Goal: Navigation & Orientation: Find specific page/section

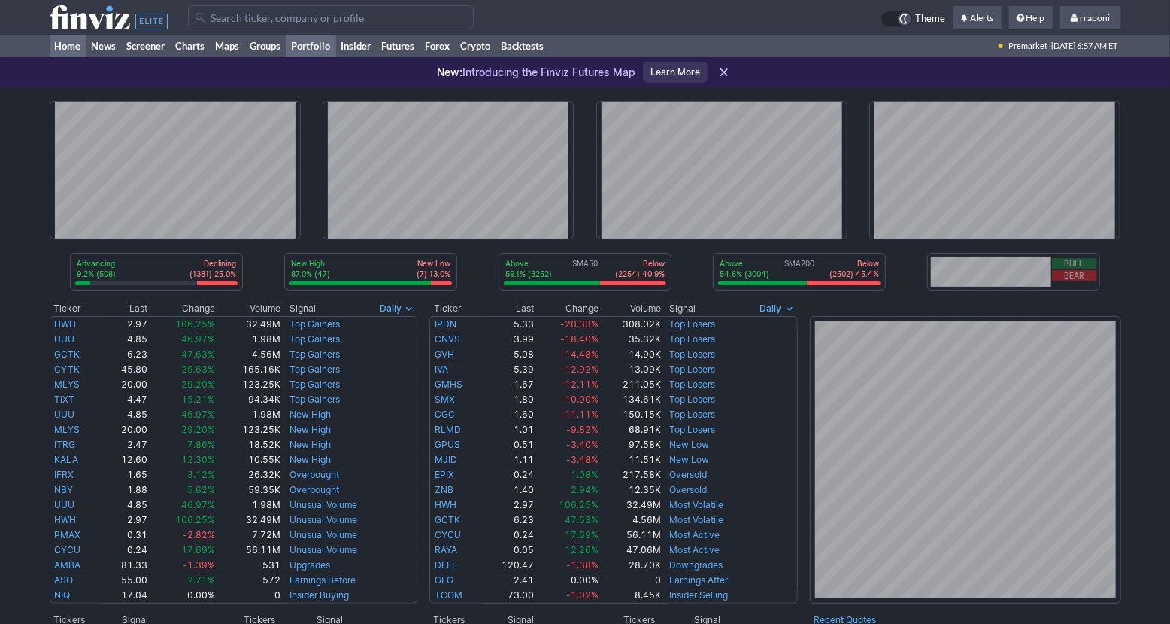
click at [326, 53] on link "Portfolio" at bounding box center [312, 46] width 50 height 23
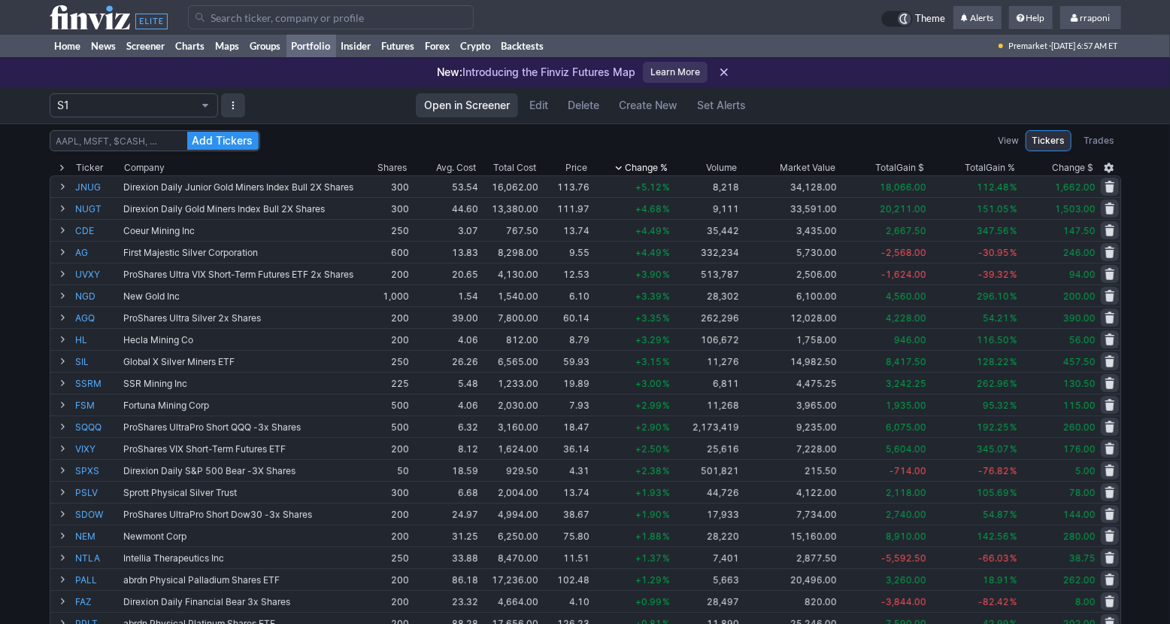
click at [294, 53] on link "Portfolio" at bounding box center [312, 46] width 50 height 23
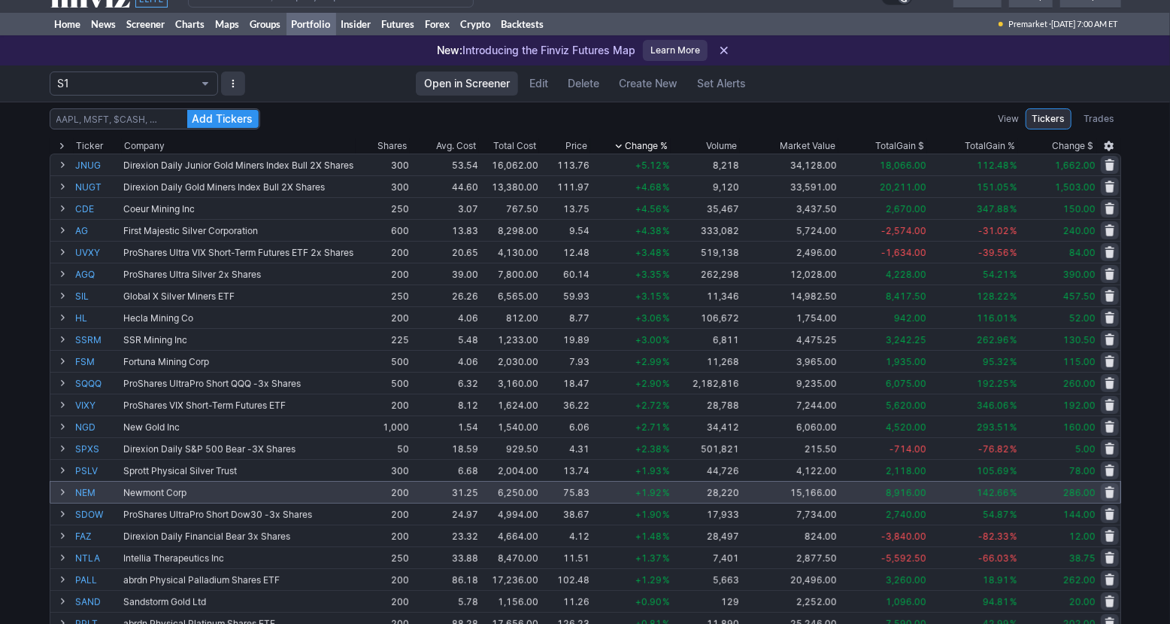
scroll to position [23, 0]
